Goal: Check status: Check status

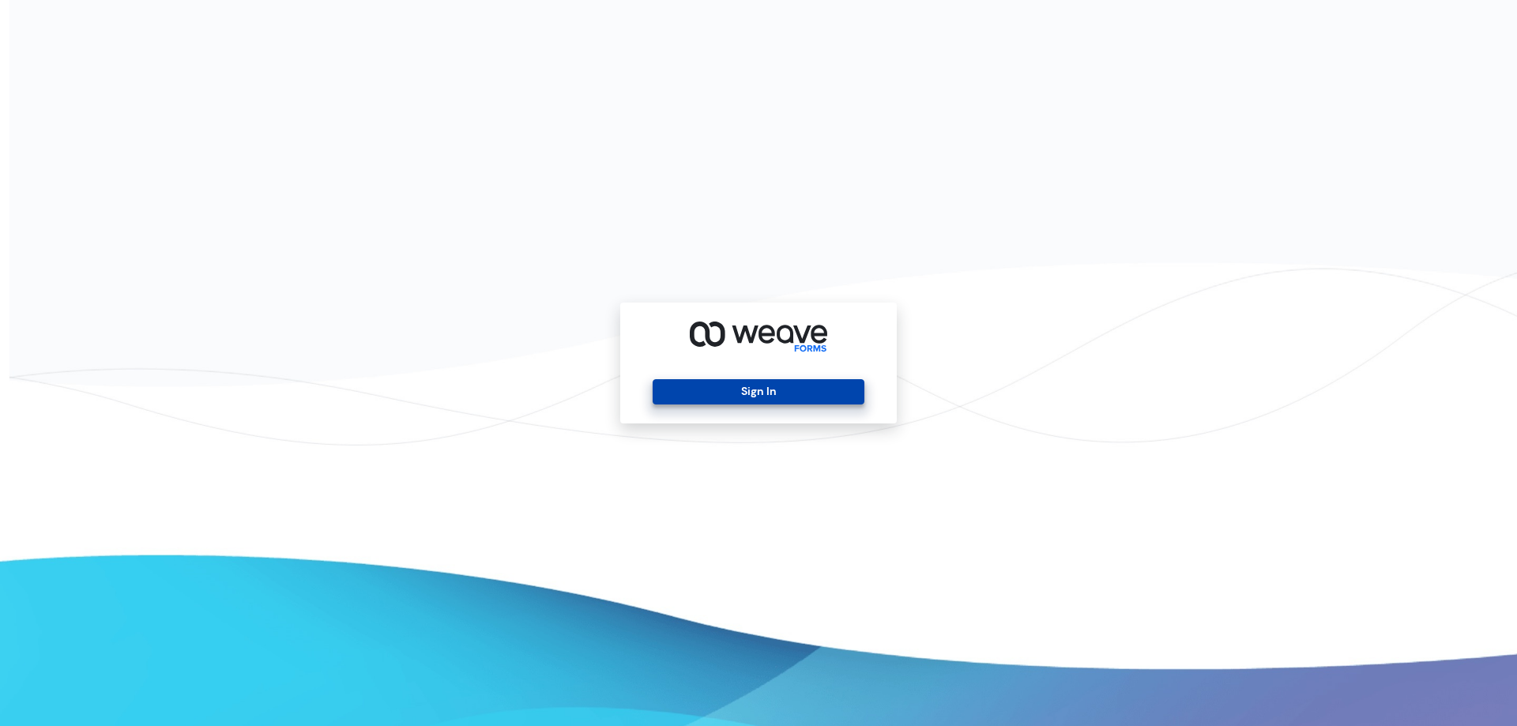
click at [822, 396] on button "Sign In" at bounding box center [758, 391] width 211 height 25
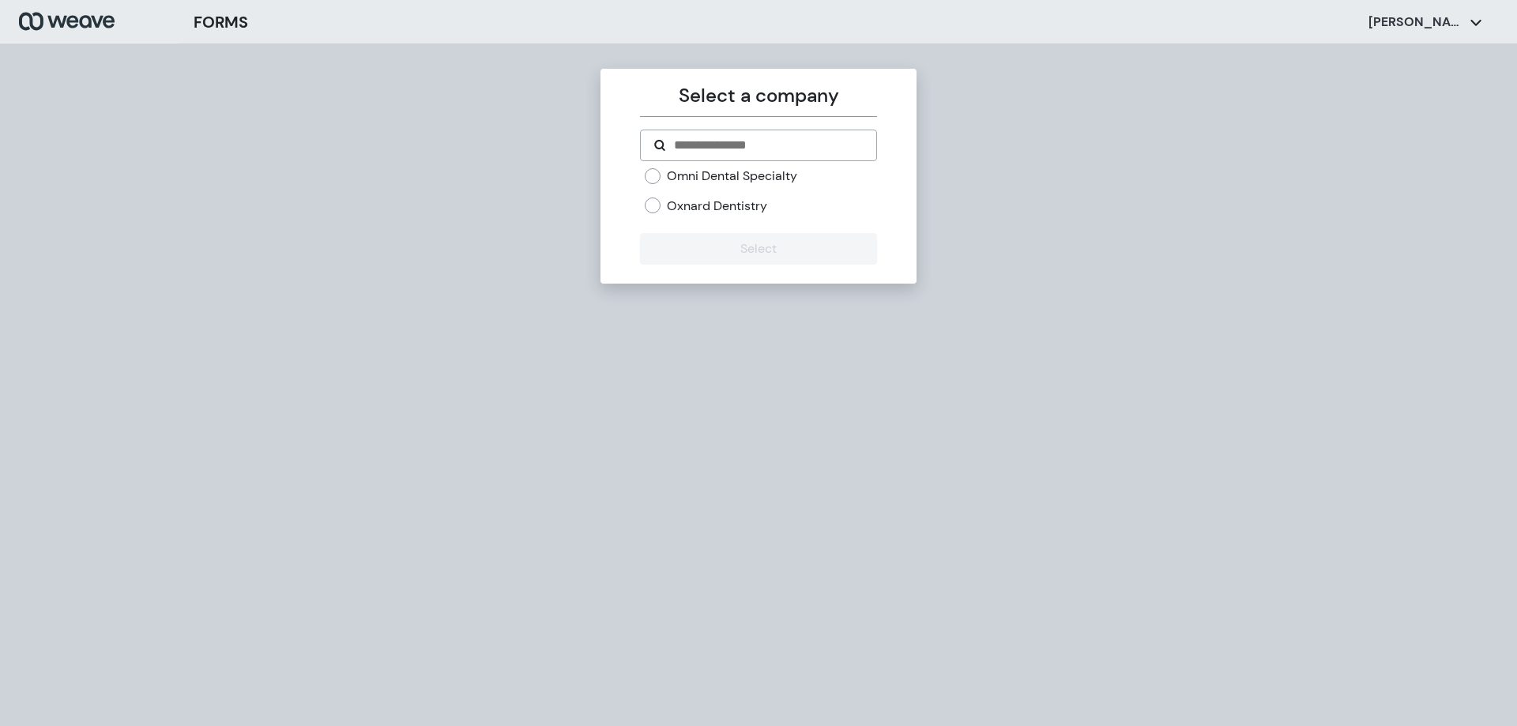
click at [729, 183] on label "Omni Dental Specialty" at bounding box center [732, 176] width 130 height 17
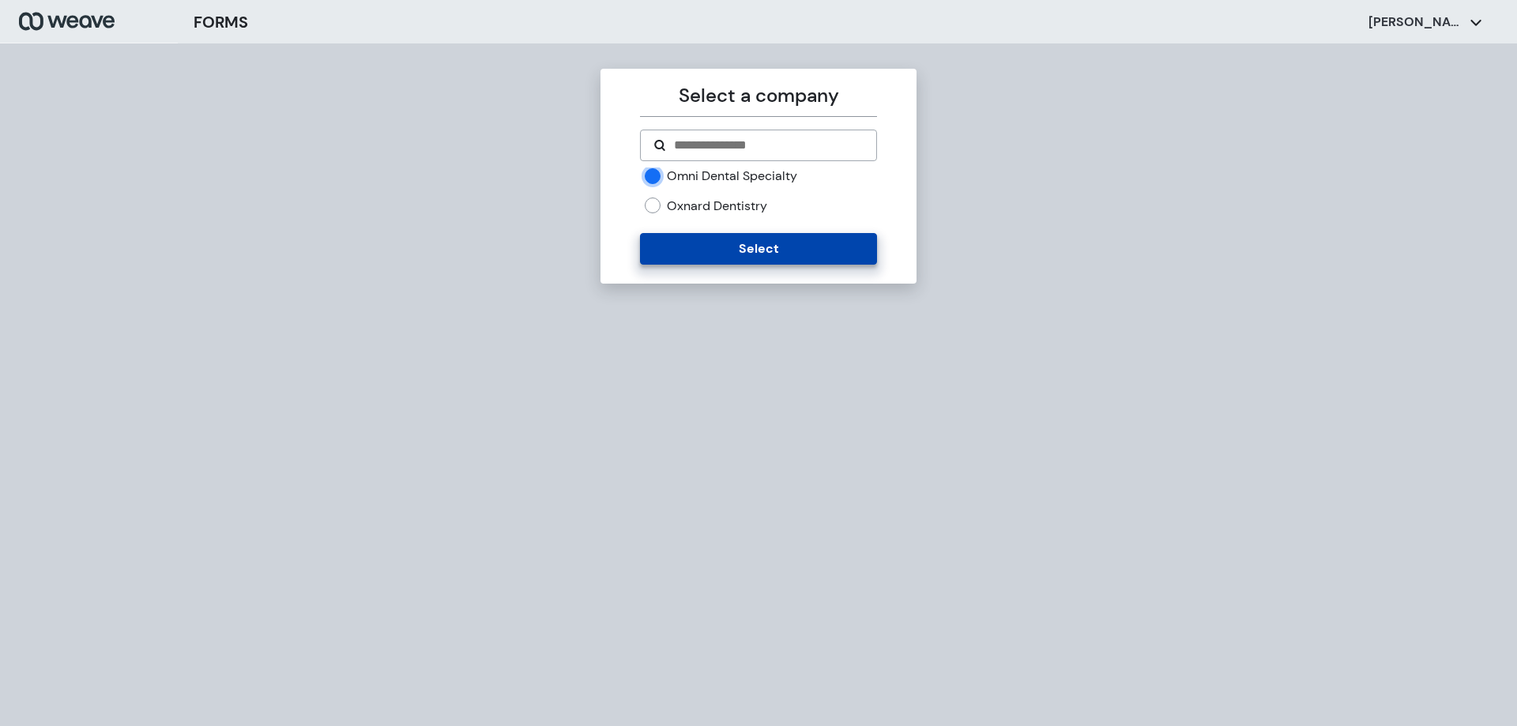
click at [720, 255] on button "Select" at bounding box center [758, 249] width 236 height 32
